Goal: Navigation & Orientation: Go to known website

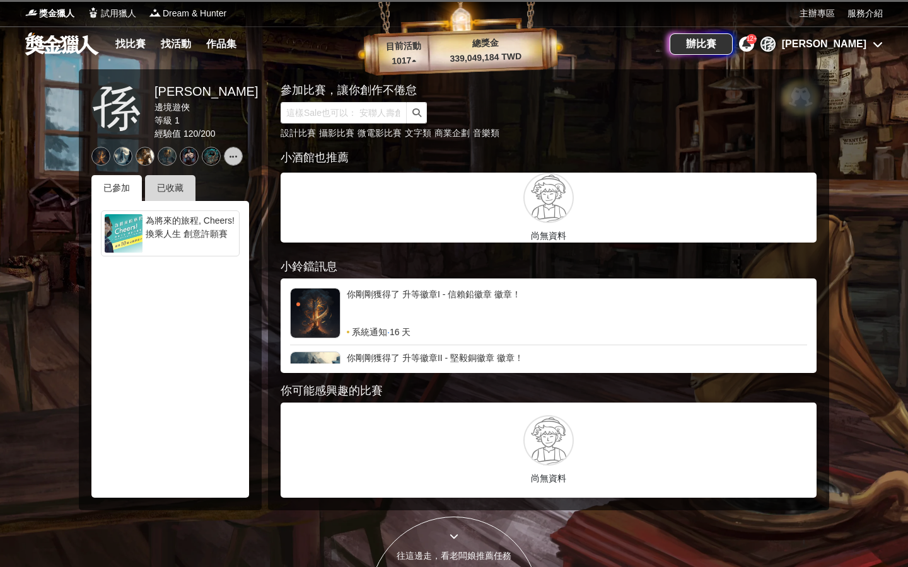
click at [178, 192] on div "已收藏" at bounding box center [170, 188] width 50 height 26
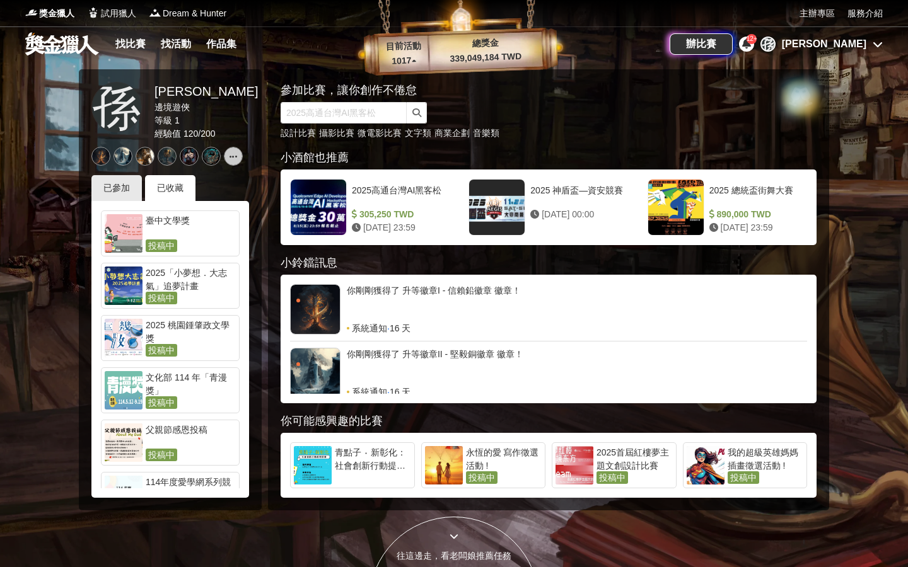
click at [873, 45] on icon at bounding box center [878, 44] width 10 height 10
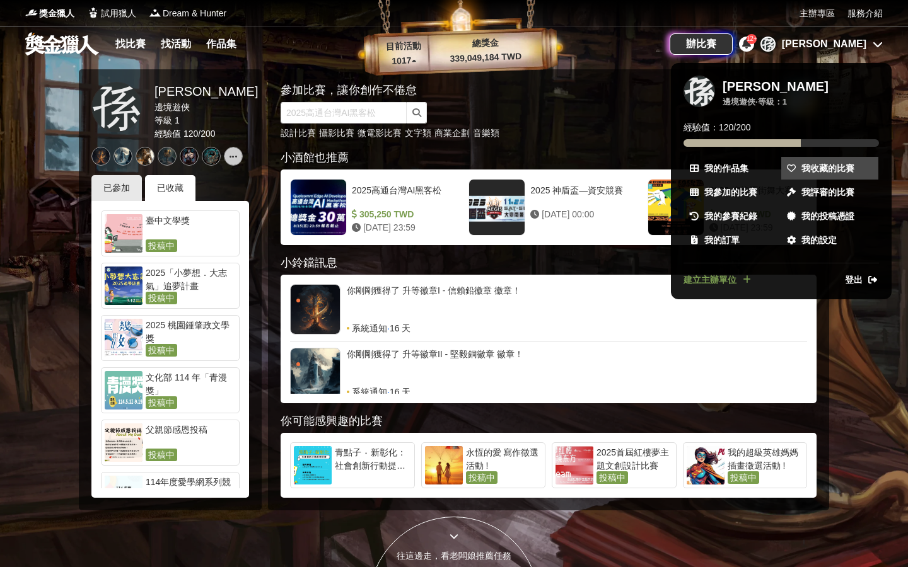
click at [852, 171] on link "我收藏的比賽" at bounding box center [829, 168] width 97 height 23
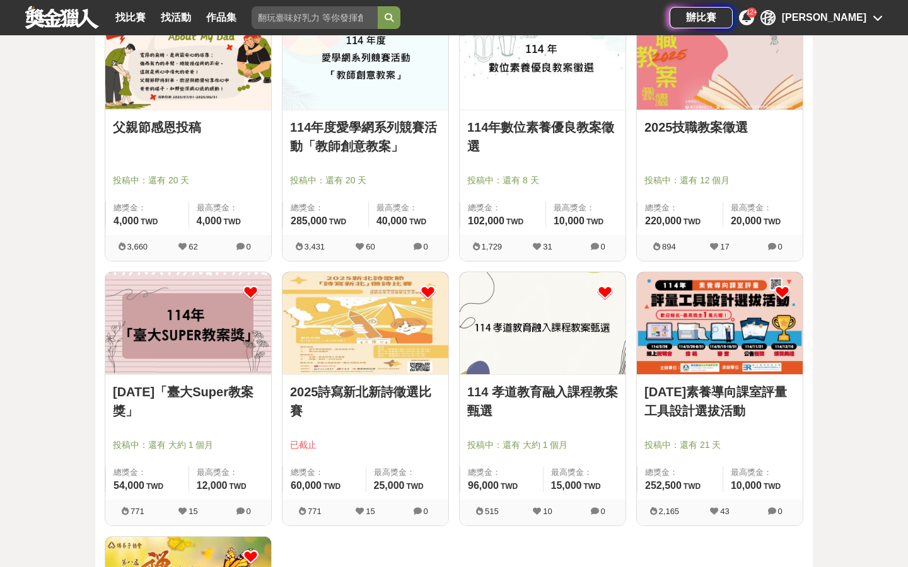
scroll to position [465, 0]
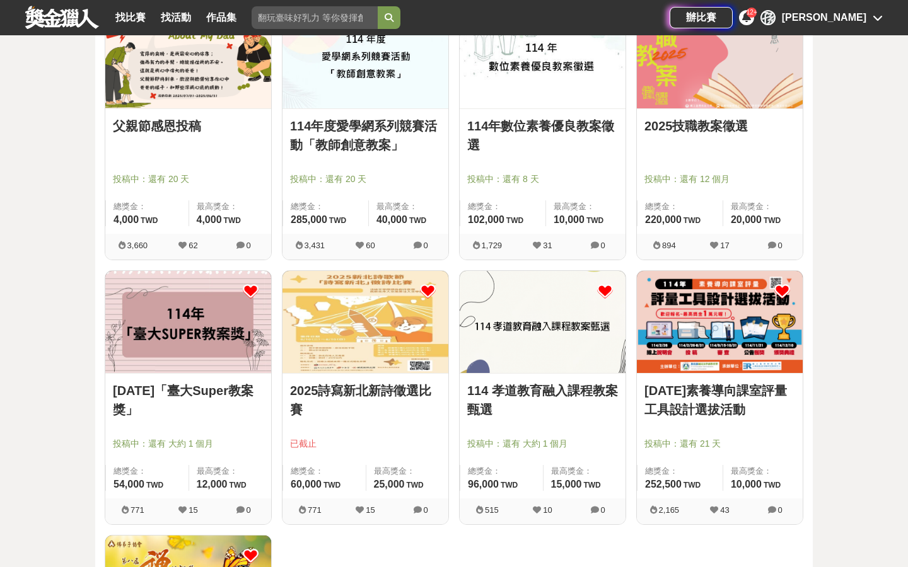
click at [433, 286] on icon at bounding box center [428, 292] width 16 height 16
click at [366, 398] on link "2025詩寫新北新詩徵選比賽" at bounding box center [365, 400] width 151 height 38
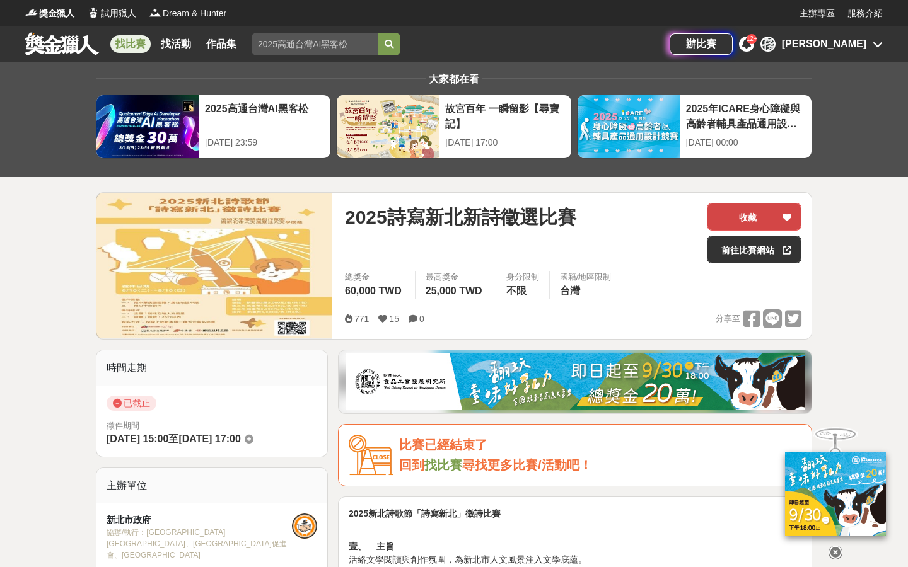
click at [757, 210] on button "收藏" at bounding box center [754, 217] width 95 height 28
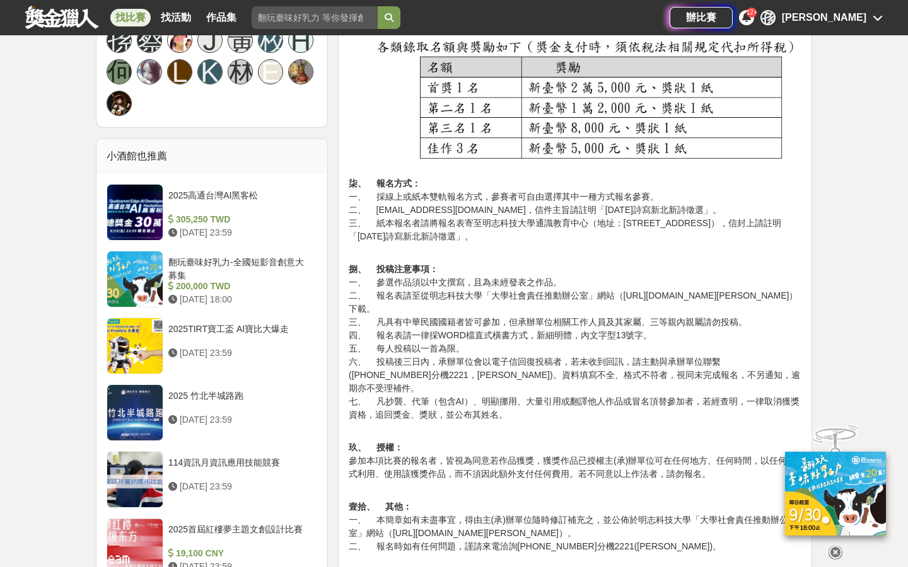
scroll to position [893, 0]
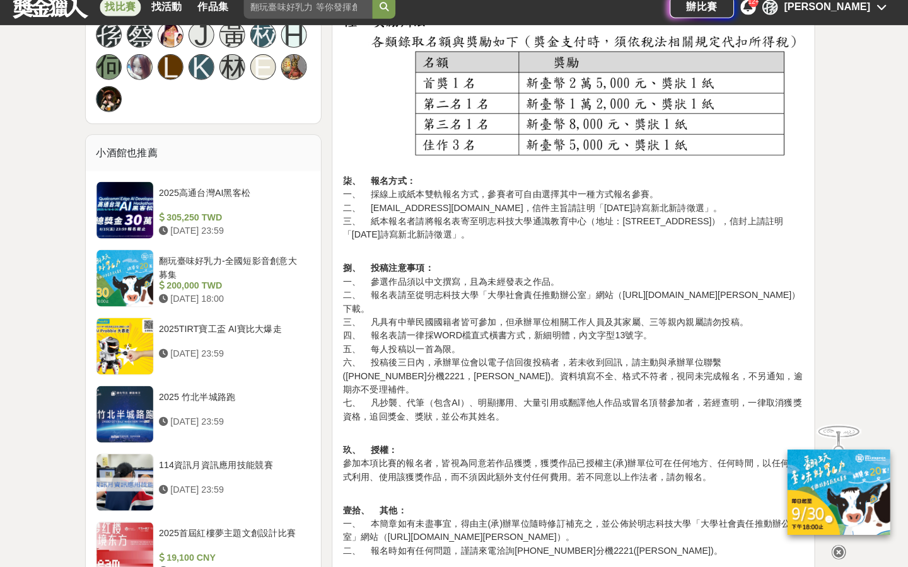
drag, startPoint x: 890, startPoint y: 0, endPoint x: 855, endPoint y: 144, distance: 148.6
click at [855, 142] on div "大家都在看 2025高通台灣AI黑客松 [DATE] 23:59 [DATE]ICARE身心障礙與高齡者輔具產品通用設計競賽 [DATE] 00:00 故宮百…" at bounding box center [454, 131] width 908 height 1927
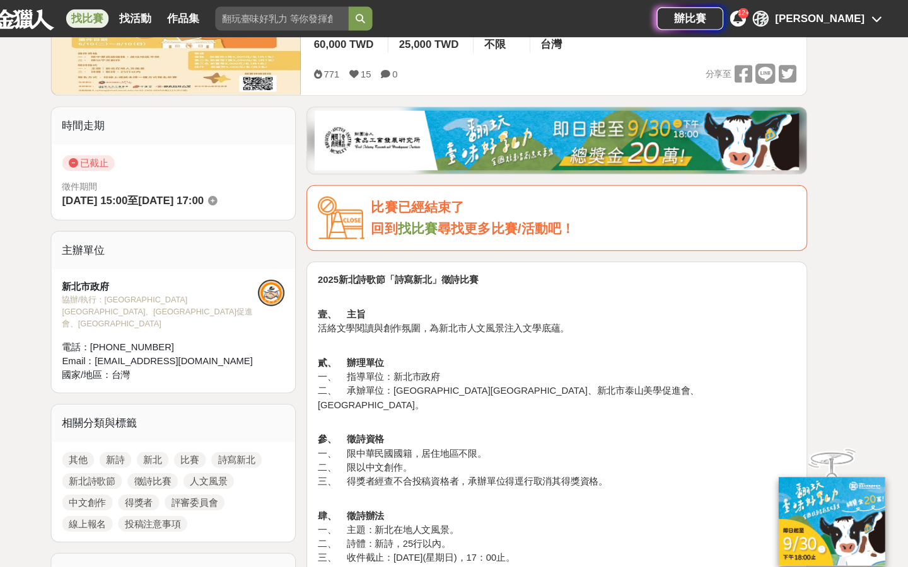
scroll to position [0, 0]
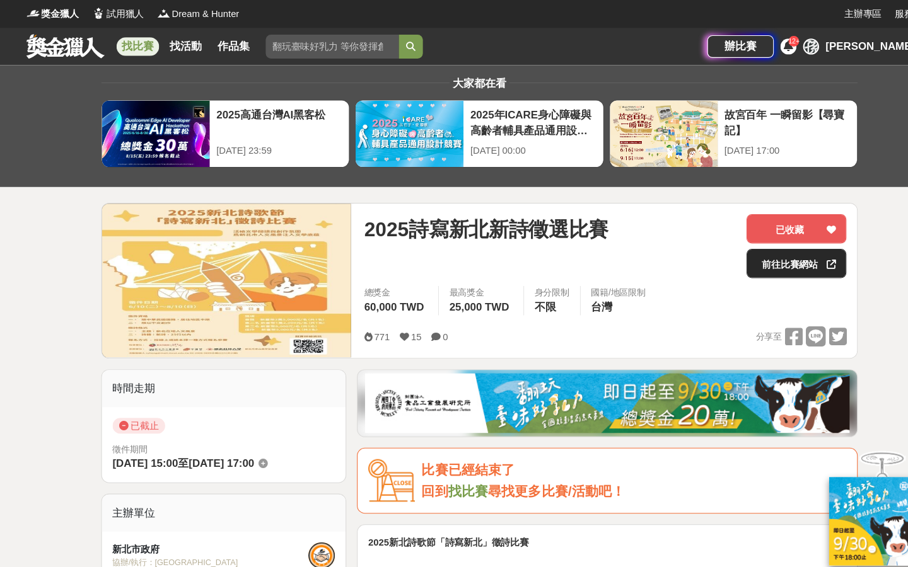
click at [760, 254] on link "前往比賽網站" at bounding box center [754, 250] width 95 height 28
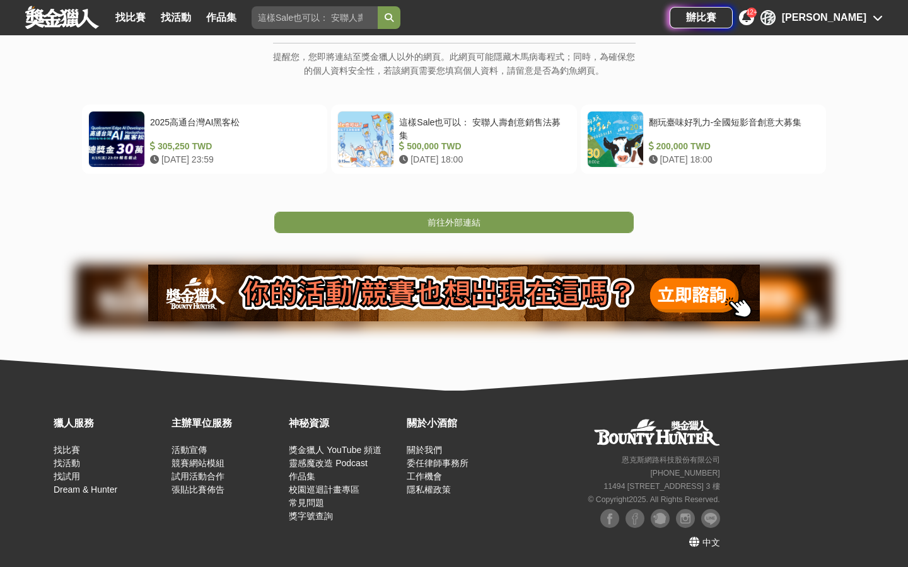
scroll to position [218, 0]
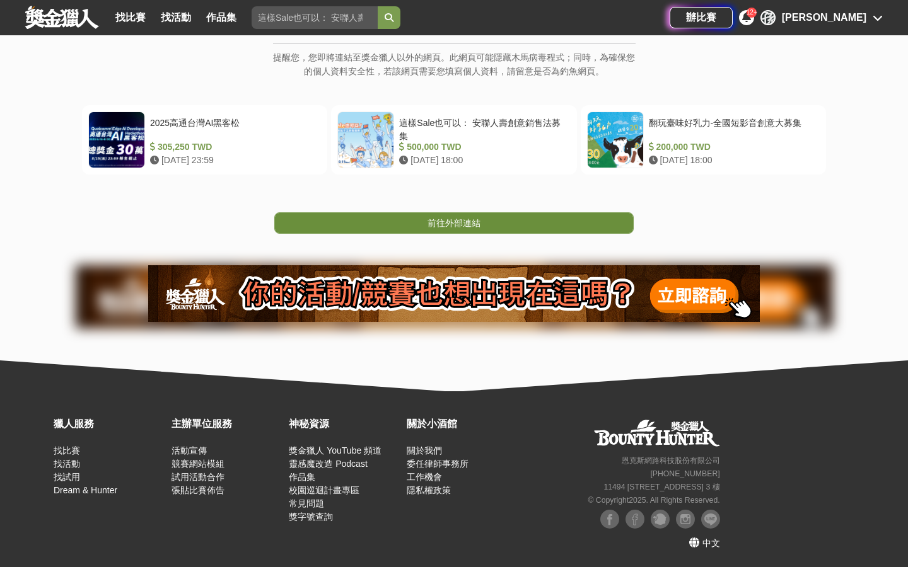
click at [576, 212] on link "前往外部連結" at bounding box center [453, 222] width 359 height 21
